Goal: Task Accomplishment & Management: Complete application form

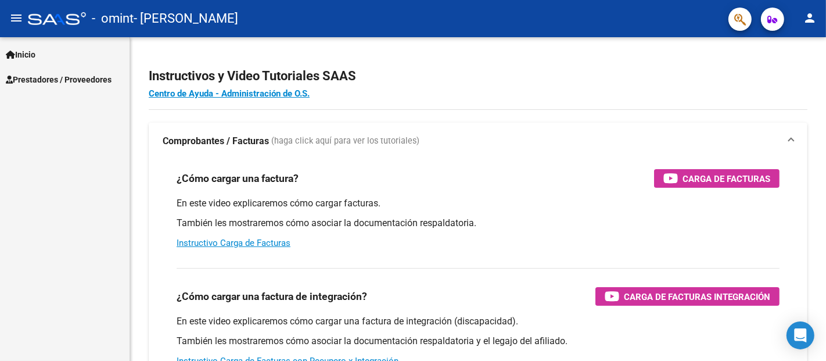
click at [88, 85] on link "Prestadores / Proveedores" at bounding box center [65, 79] width 130 height 25
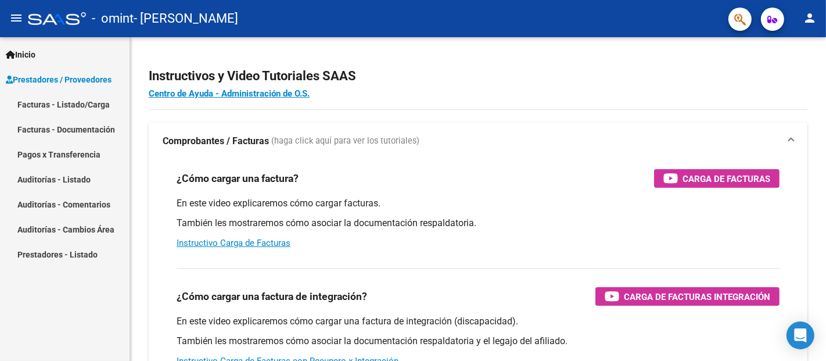
click at [86, 110] on link "Facturas - Listado/Carga" at bounding box center [65, 104] width 130 height 25
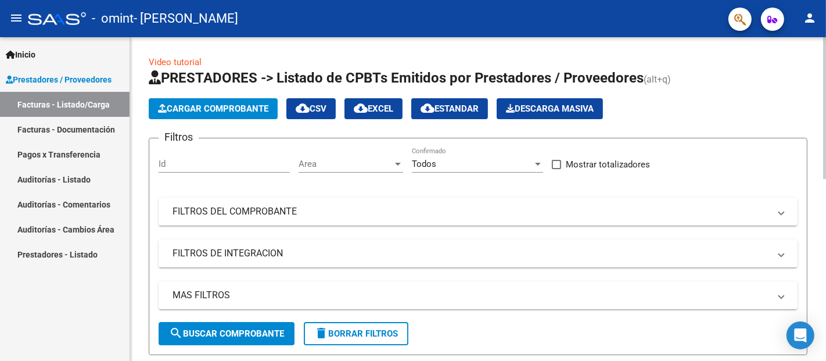
click at [217, 106] on span "Cargar Comprobante" at bounding box center [213, 108] width 110 height 10
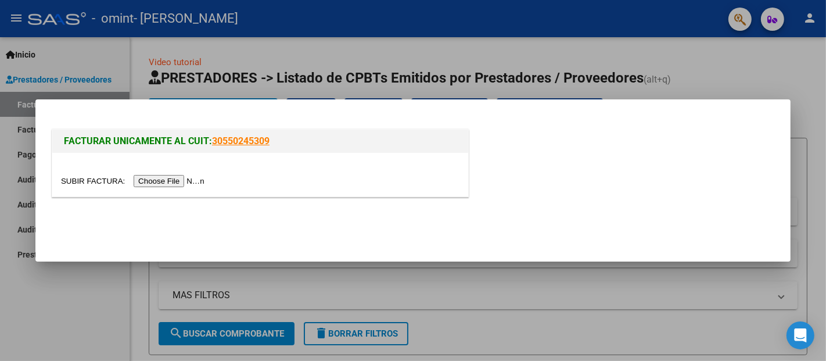
click at [197, 182] on input "file" at bounding box center [134, 181] width 147 height 12
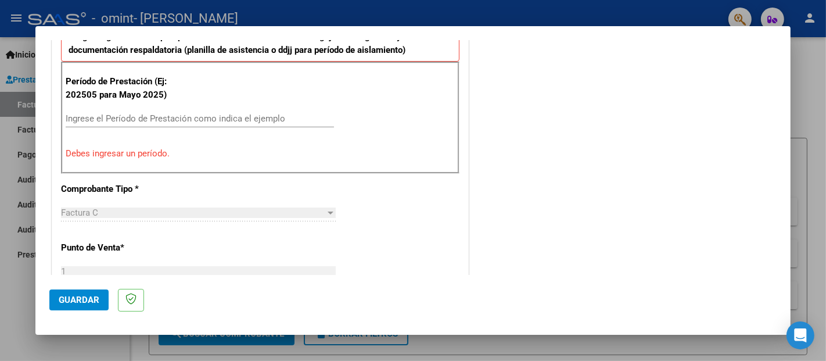
scroll to position [337, 0]
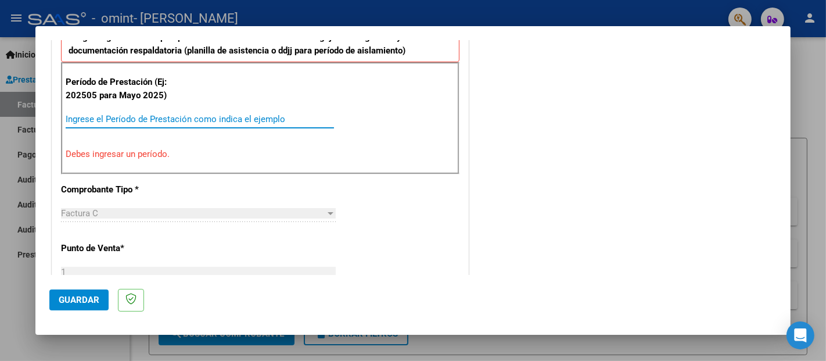
click at [246, 114] on input "Ingrese el Período de Prestación como indica el ejemplo" at bounding box center [200, 119] width 268 height 10
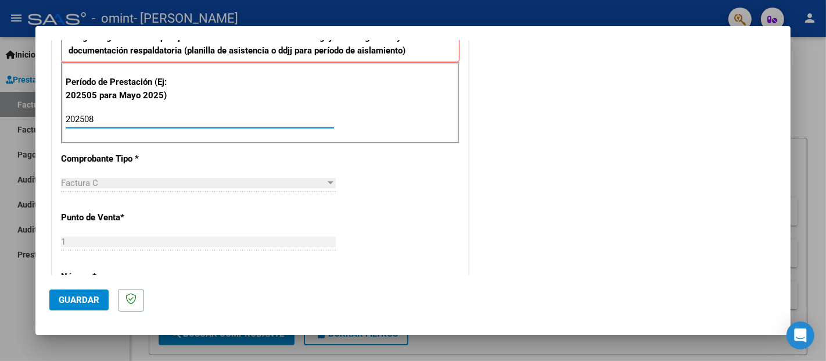
type input "202508"
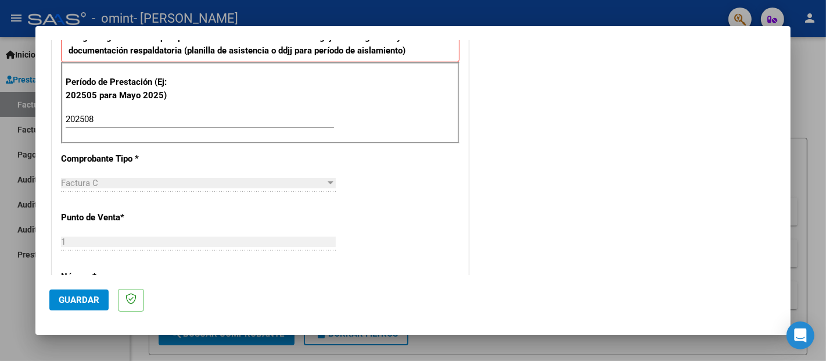
click at [373, 134] on div "Período de Prestación (Ej: 202505 para Mayo 2025) 202508 Ingrese el Período de …" at bounding box center [260, 102] width 398 height 81
click at [89, 292] on button "Guardar" at bounding box center [78, 299] width 59 height 21
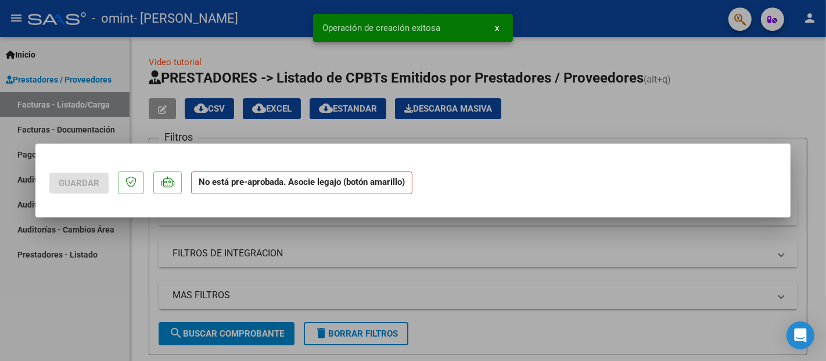
scroll to position [0, 0]
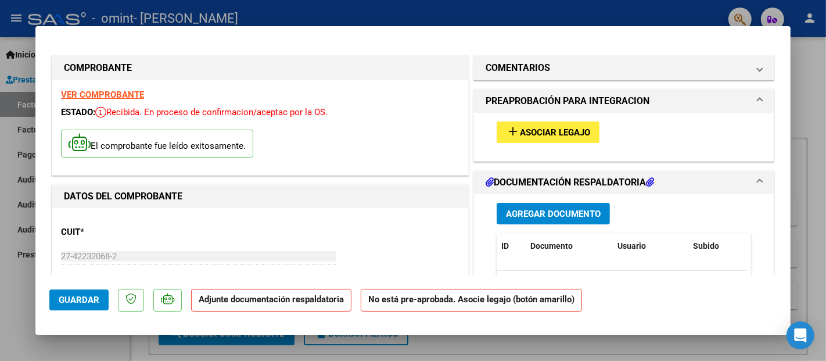
click at [551, 133] on span "Asociar Legajo" at bounding box center [555, 132] width 70 height 10
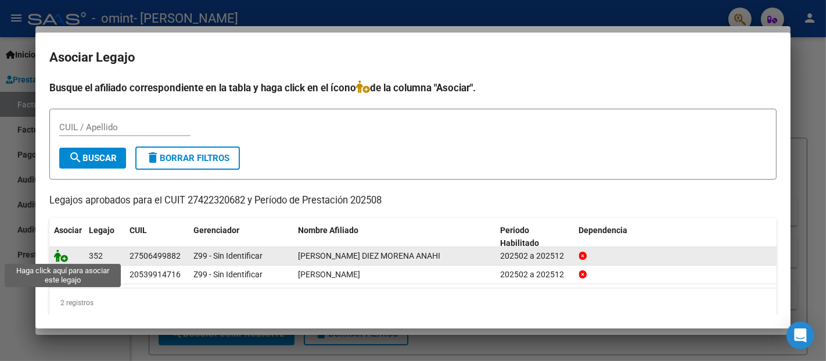
click at [58, 256] on icon at bounding box center [61, 255] width 14 height 13
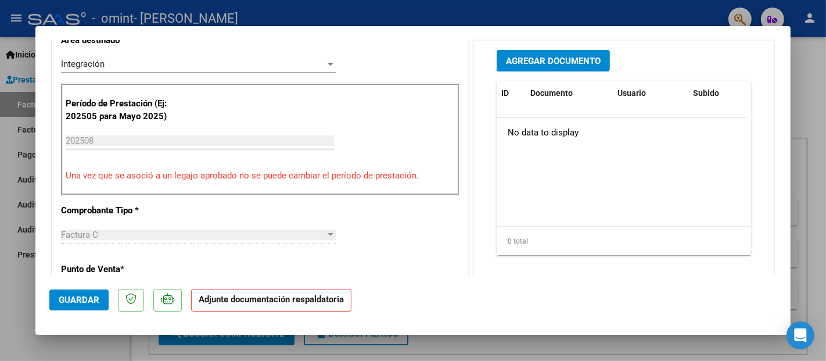
scroll to position [273, 0]
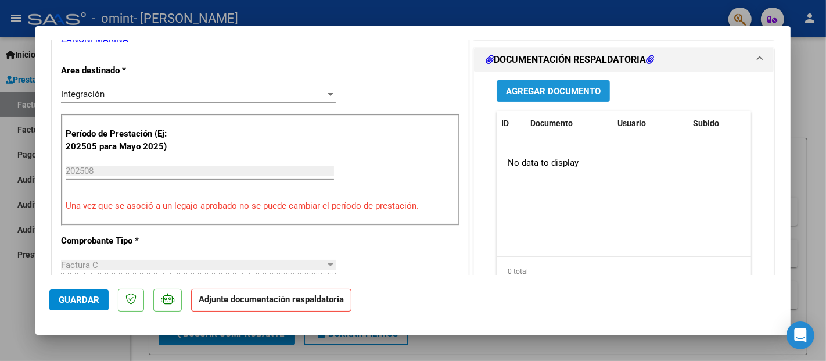
click at [567, 86] on span "Agregar Documento" at bounding box center [553, 91] width 95 height 10
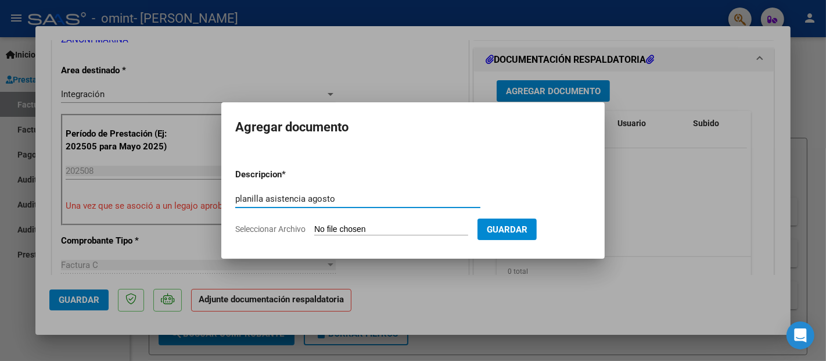
type input "planilla asistencia agosto"
click at [281, 228] on span "Seleccionar Archivo" at bounding box center [270, 228] width 70 height 9
click at [314, 228] on input "Seleccionar Archivo" at bounding box center [391, 229] width 154 height 11
type input "C:\fakepath\planilla agosto morena.pdf"
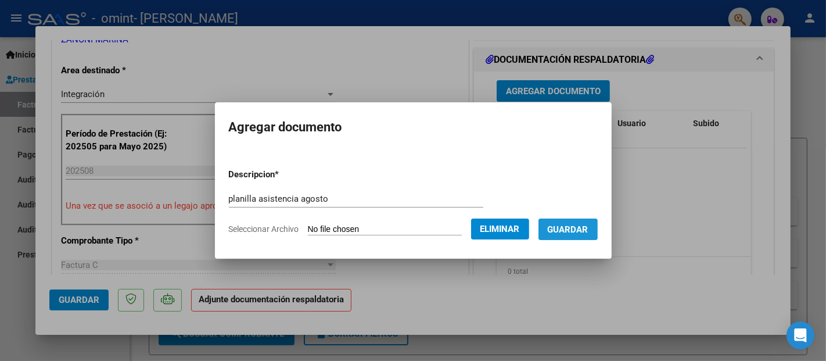
click at [559, 228] on button "Guardar" at bounding box center [567, 228] width 59 height 21
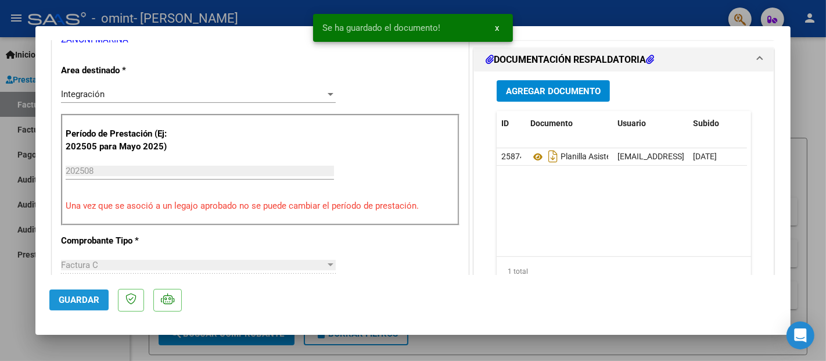
click at [75, 301] on span "Guardar" at bounding box center [79, 299] width 41 height 10
click at [816, 134] on div at bounding box center [413, 180] width 826 height 361
type input "$ 0,00"
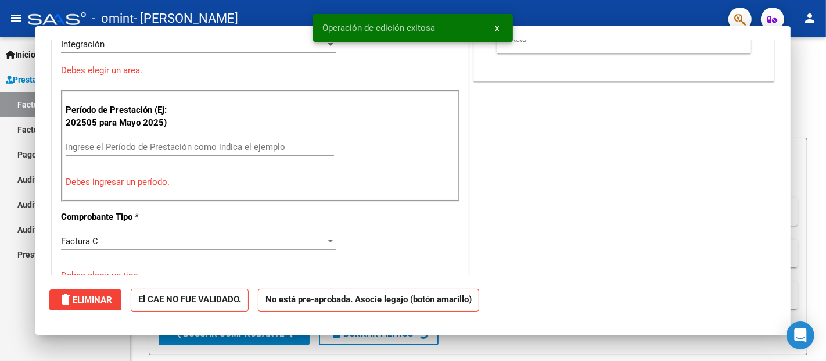
scroll to position [224, 0]
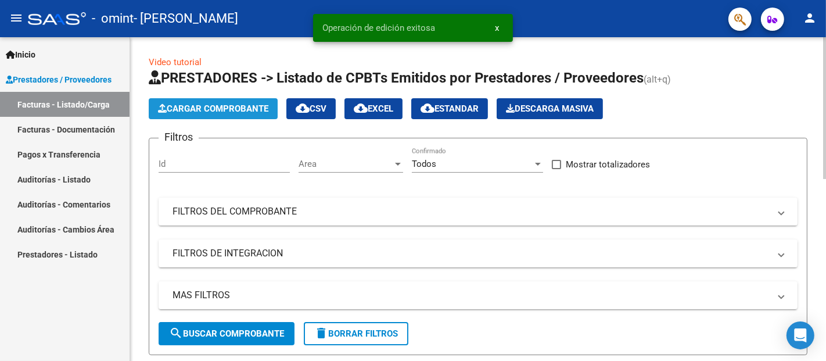
click at [222, 106] on span "Cargar Comprobante" at bounding box center [213, 108] width 110 height 10
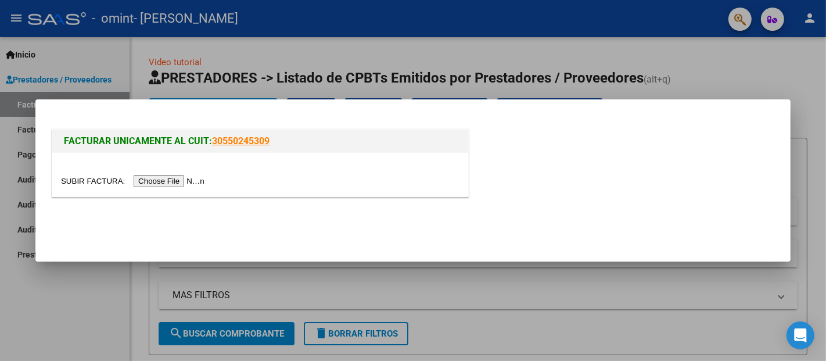
click at [197, 180] on input "file" at bounding box center [134, 181] width 147 height 12
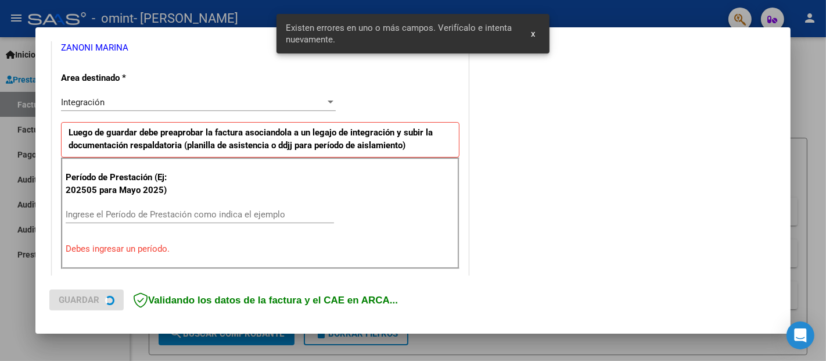
scroll to position [263, 0]
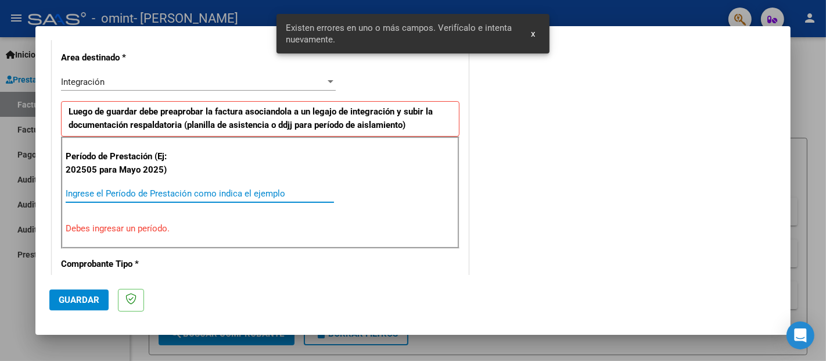
click at [215, 190] on input "Ingrese el Período de Prestación como indica el ejemplo" at bounding box center [200, 193] width 268 height 10
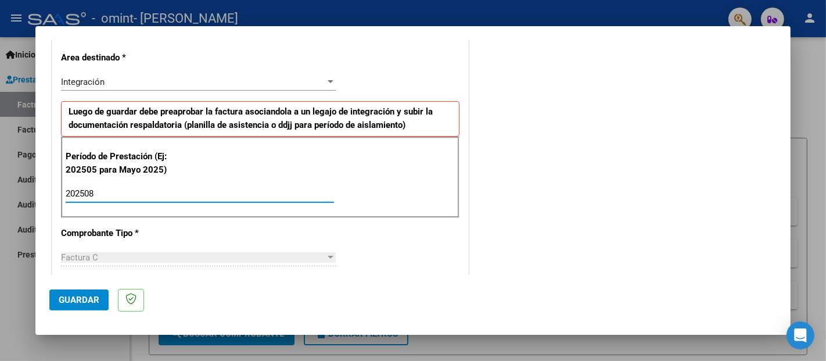
type input "202508"
click at [71, 300] on span "Guardar" at bounding box center [79, 299] width 41 height 10
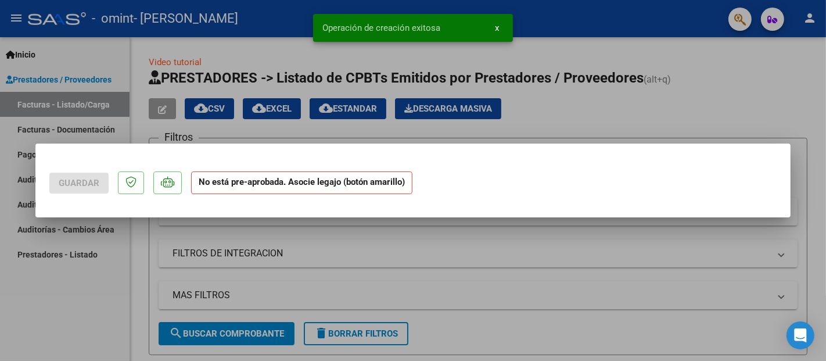
scroll to position [0, 0]
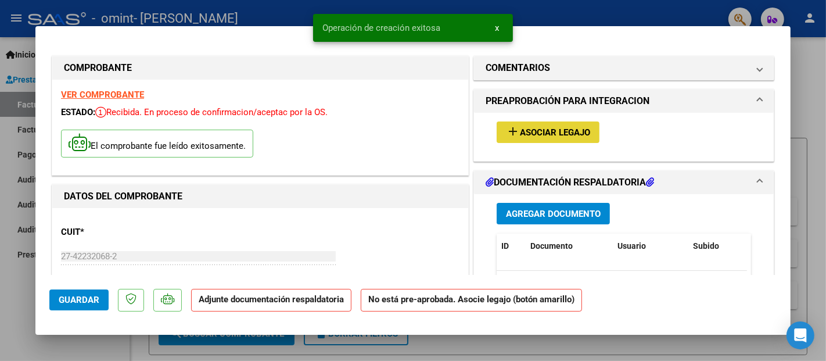
click at [539, 137] on button "add Asociar Legajo" at bounding box center [548, 131] width 103 height 21
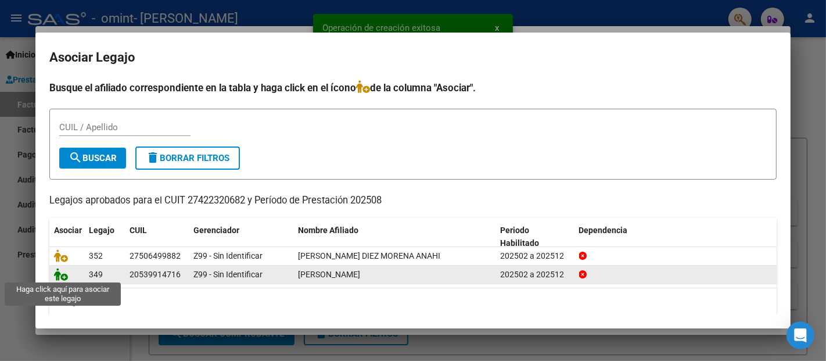
click at [64, 276] on icon at bounding box center [61, 274] width 14 height 13
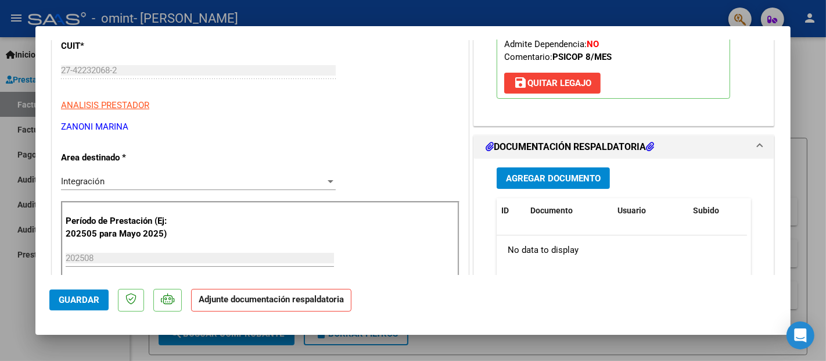
scroll to position [208, 0]
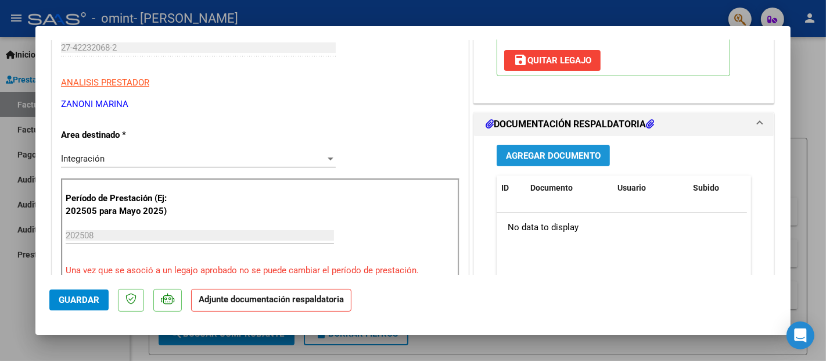
click at [557, 150] on span "Agregar Documento" at bounding box center [553, 155] width 95 height 10
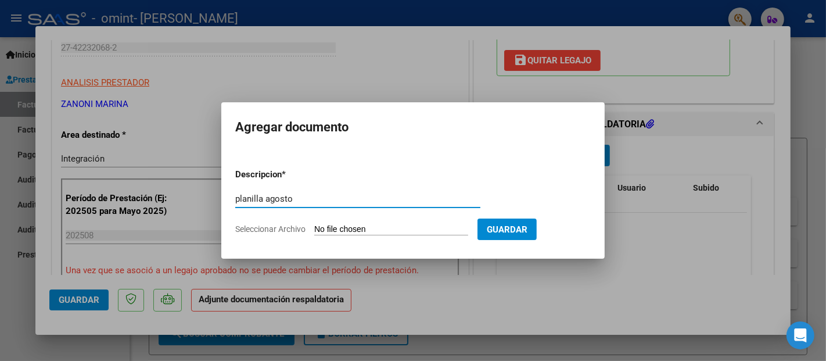
type input "planilla agosto"
click at [291, 232] on span "Seleccionar Archivo" at bounding box center [270, 228] width 70 height 9
click at [314, 232] on input "Seleccionar Archivo" at bounding box center [391, 229] width 154 height 11
type input "C:\fakepath\planilla agosto lautaro.pdf"
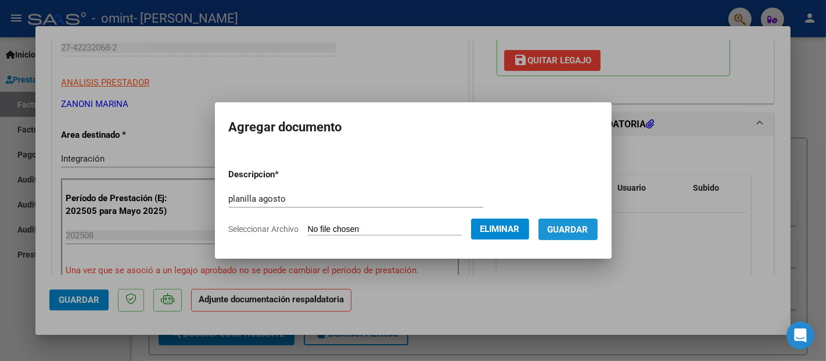
click at [588, 229] on span "Guardar" at bounding box center [568, 229] width 41 height 10
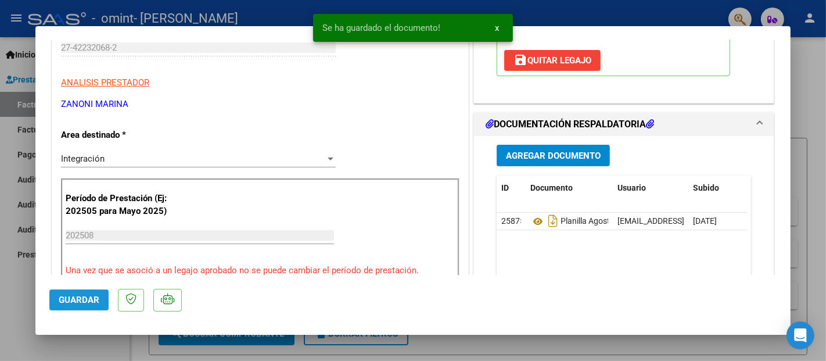
click at [88, 296] on span "Guardar" at bounding box center [79, 299] width 41 height 10
click at [803, 70] on div at bounding box center [413, 180] width 826 height 361
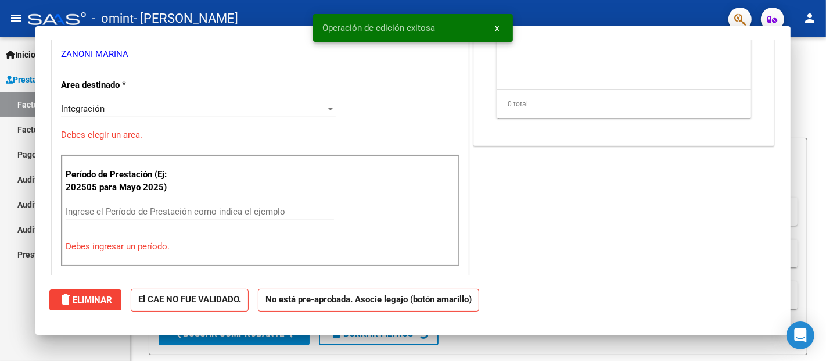
scroll to position [0, 0]
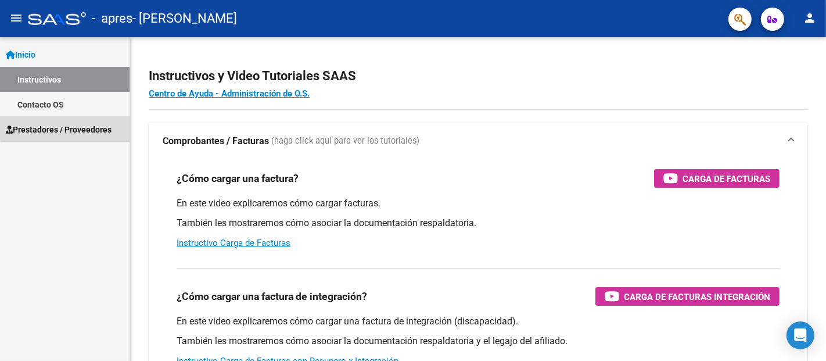
click at [74, 123] on span "Prestadores / Proveedores" at bounding box center [59, 129] width 106 height 13
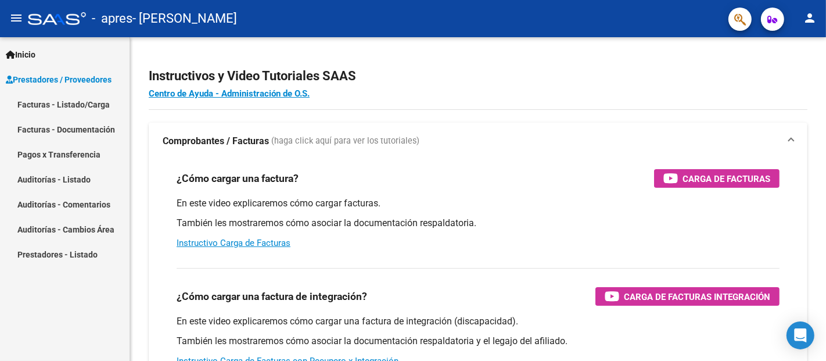
click at [85, 103] on link "Facturas - Listado/Carga" at bounding box center [65, 104] width 130 height 25
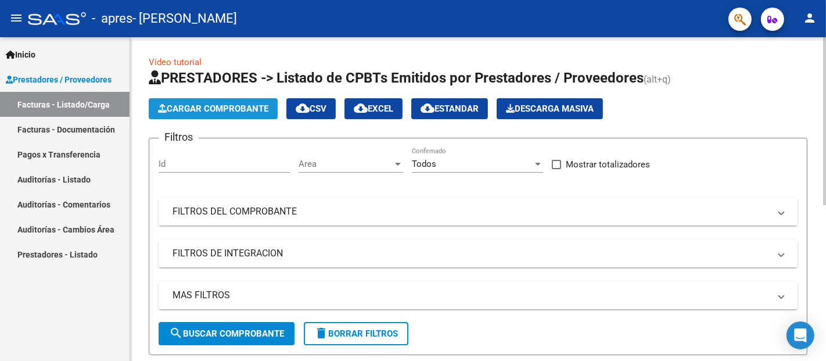
click at [215, 110] on span "Cargar Comprobante" at bounding box center [213, 108] width 110 height 10
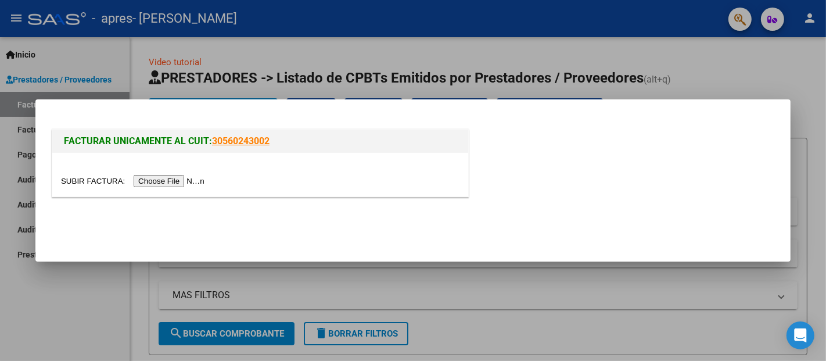
click at [208, 180] on input "file" at bounding box center [134, 181] width 147 height 12
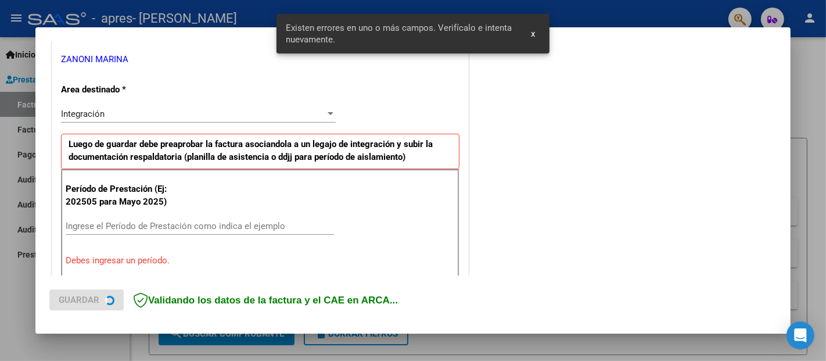
scroll to position [263, 0]
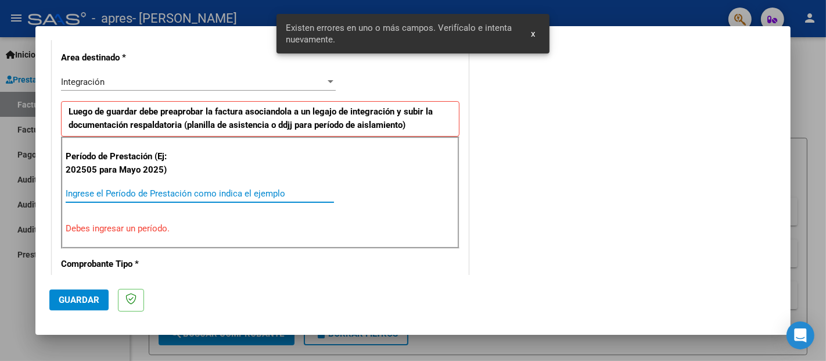
click at [254, 195] on input "Ingrese el Período de Prestación como indica el ejemplo" at bounding box center [200, 193] width 268 height 10
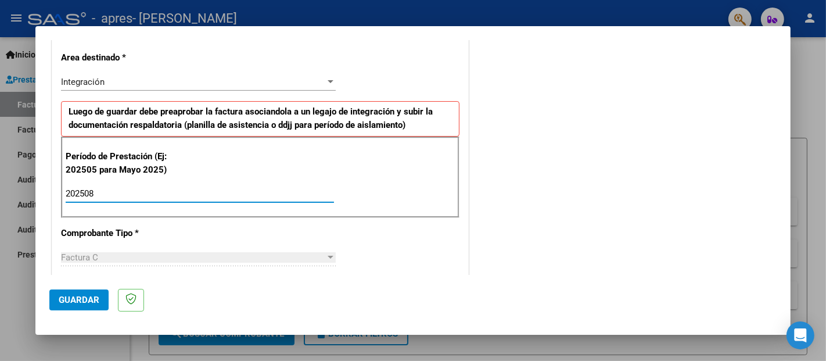
type input "202508"
click at [85, 293] on button "Guardar" at bounding box center [78, 299] width 59 height 21
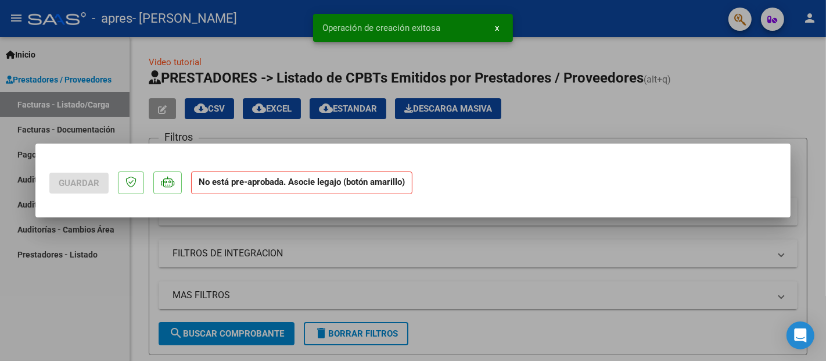
scroll to position [0, 0]
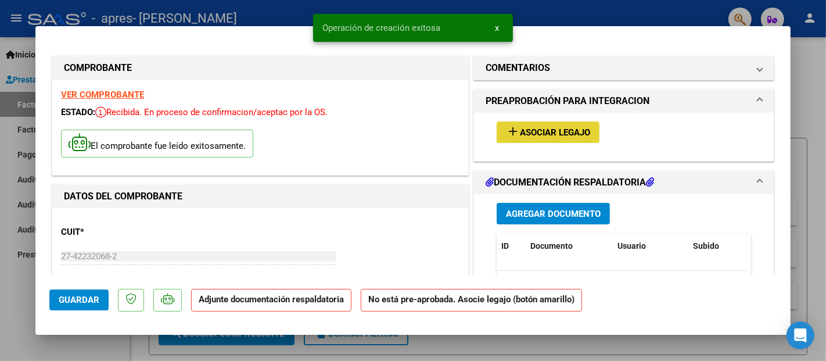
click at [537, 135] on span "Asociar Legajo" at bounding box center [555, 132] width 70 height 10
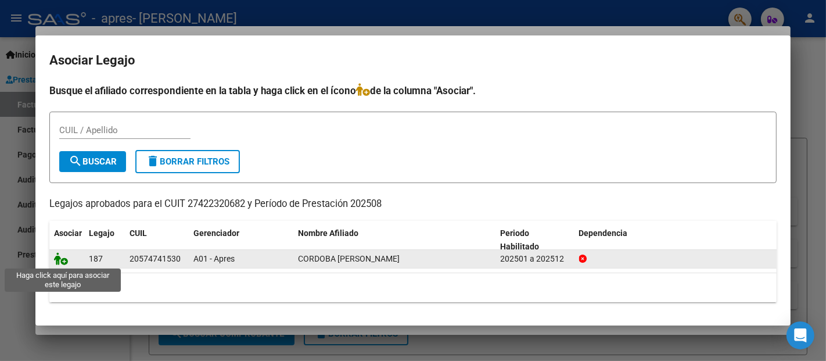
click at [59, 260] on icon at bounding box center [61, 258] width 14 height 13
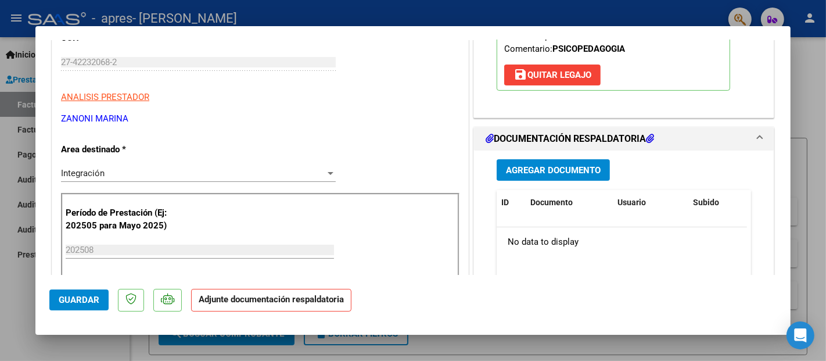
scroll to position [219, 0]
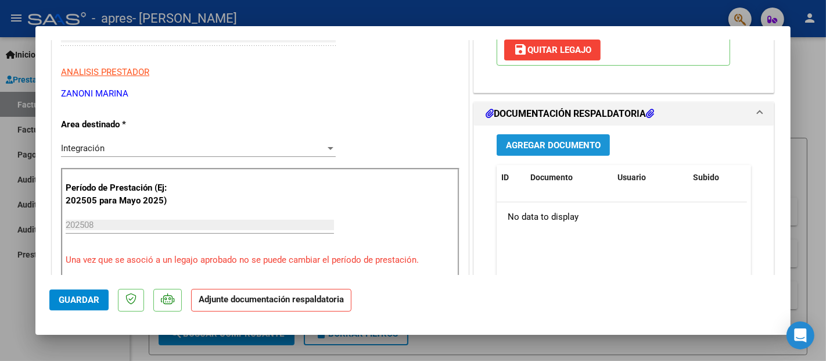
click at [537, 145] on span "Agregar Documento" at bounding box center [553, 145] width 95 height 10
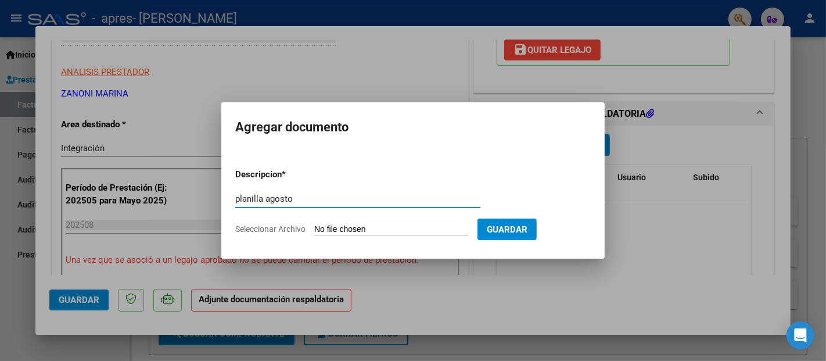
type input "planilla agosto"
click at [294, 228] on span "Seleccionar Archivo" at bounding box center [270, 228] width 70 height 9
click at [314, 228] on input "Seleccionar Archivo" at bounding box center [391, 229] width 154 height 11
type input "C:\fakepath\planilla agosto [PERSON_NAME].pdf"
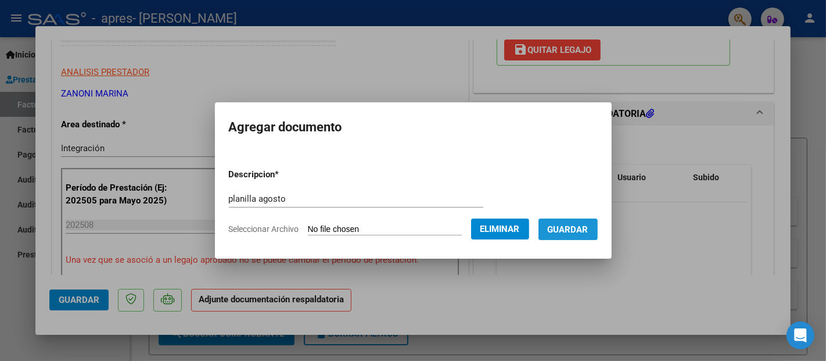
click at [581, 226] on span "Guardar" at bounding box center [568, 229] width 41 height 10
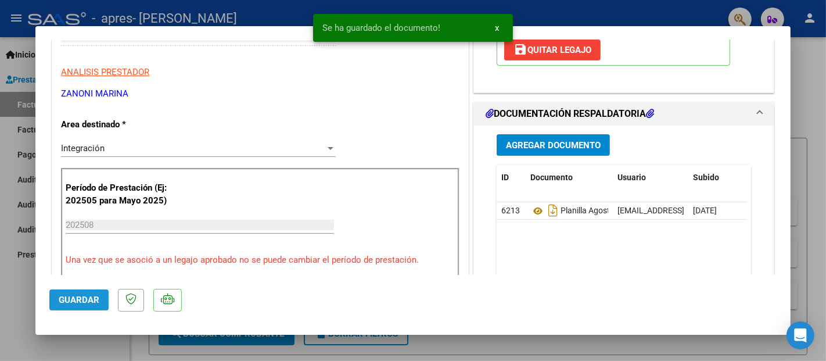
click at [80, 305] on button "Guardar" at bounding box center [78, 299] width 59 height 21
click at [813, 64] on div at bounding box center [413, 180] width 826 height 361
type input "$ 0,00"
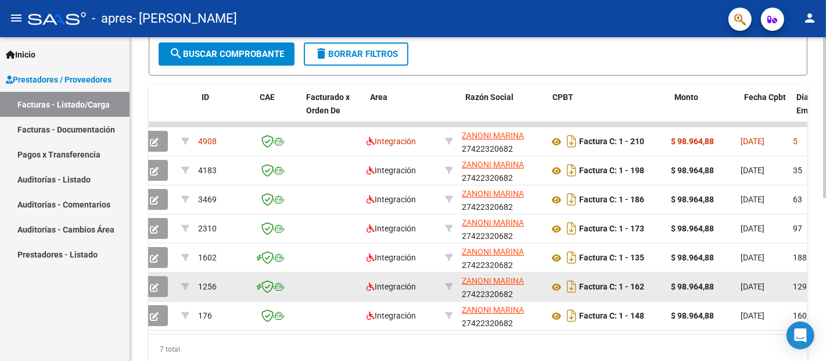
scroll to position [0, 0]
